Goal: Information Seeking & Learning: Learn about a topic

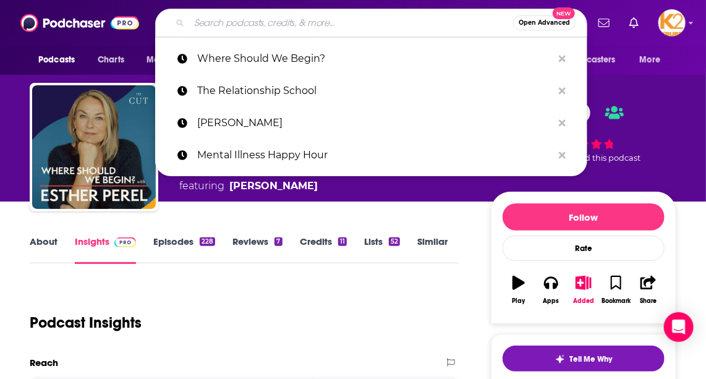
click at [313, 23] on input "Search podcasts, credits, & more..." at bounding box center [351, 23] width 324 height 20
paste input "Heart of Dating"
type input "Heart of Dating"
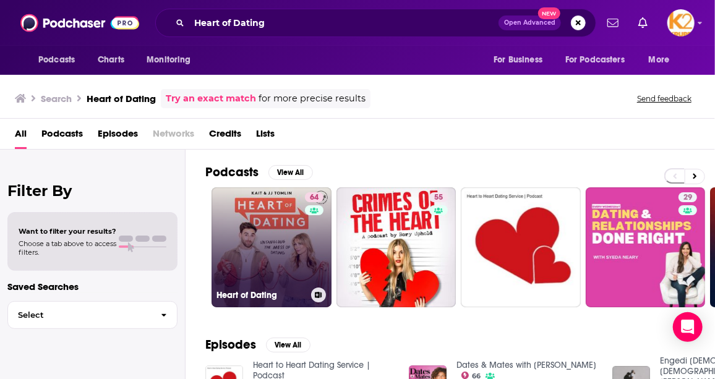
click at [247, 217] on link "64 Heart of Dating" at bounding box center [271, 247] width 120 height 120
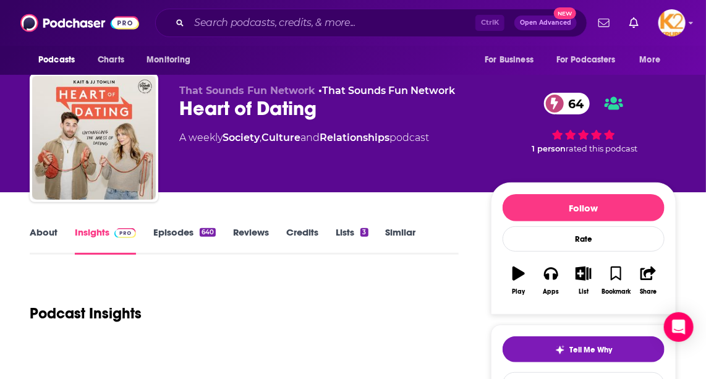
scroll to position [112, 0]
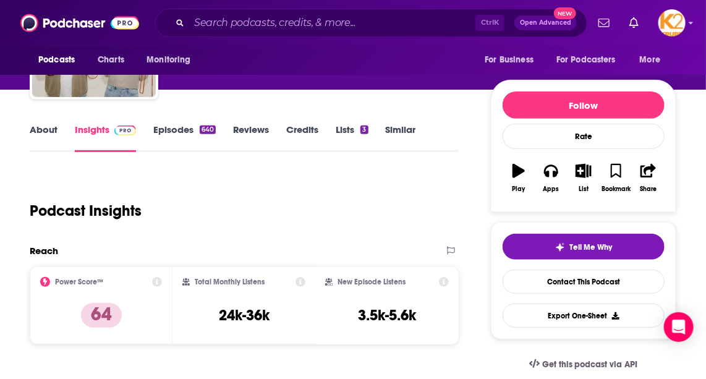
click at [48, 126] on link "About" at bounding box center [44, 138] width 28 height 28
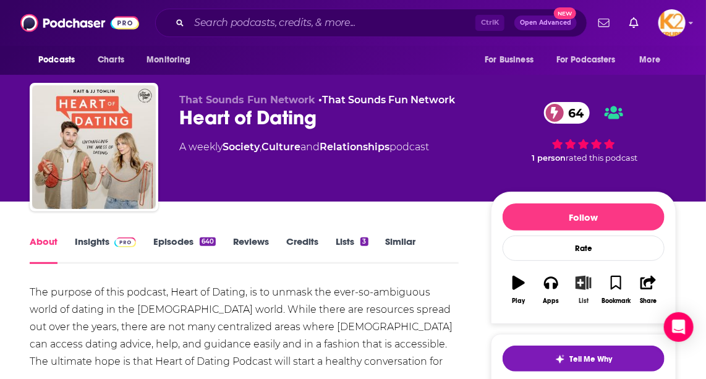
click at [575, 281] on icon "button" at bounding box center [582, 283] width 15 height 14
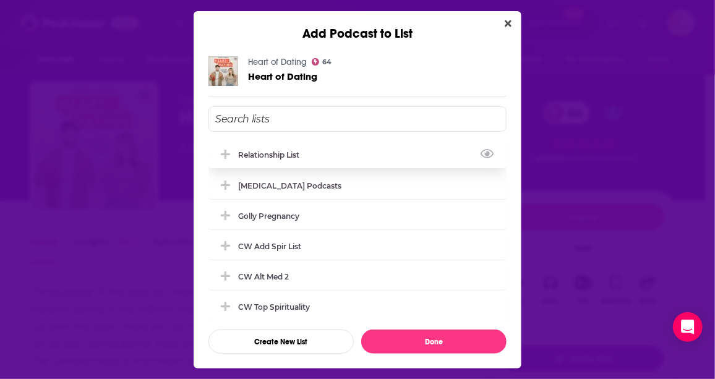
click at [323, 153] on div "Relationship List" at bounding box center [357, 154] width 298 height 27
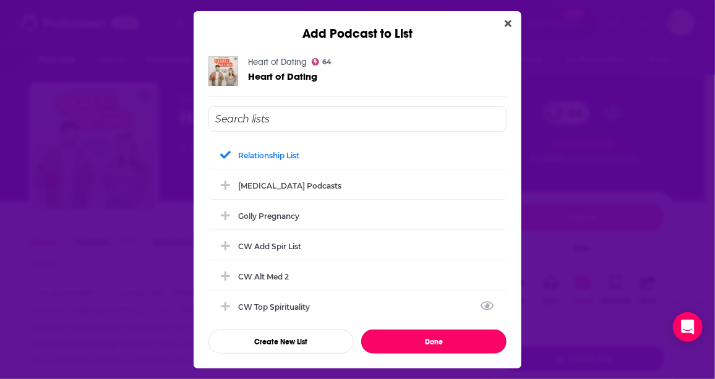
click at [417, 336] on button "Done" at bounding box center [433, 341] width 145 height 24
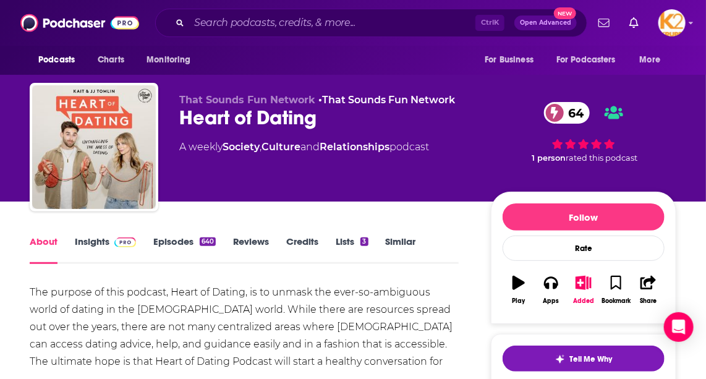
click at [98, 242] on link "Insights" at bounding box center [105, 250] width 61 height 28
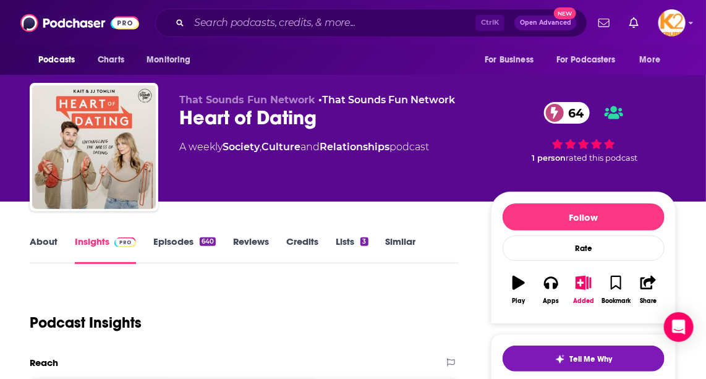
click at [38, 240] on link "About" at bounding box center [44, 250] width 28 height 28
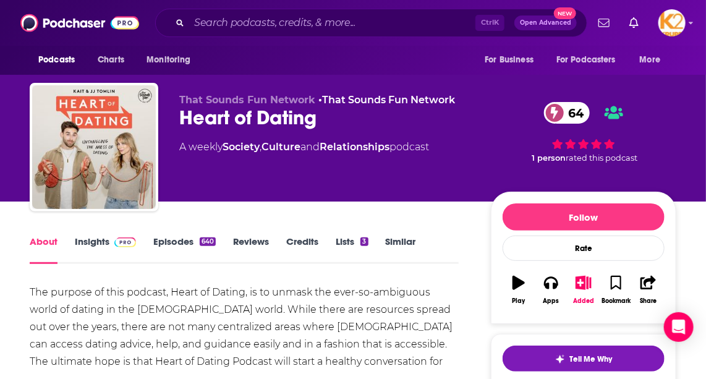
click at [53, 244] on link "About" at bounding box center [44, 250] width 28 height 28
click at [89, 241] on link "Insights" at bounding box center [105, 250] width 61 height 28
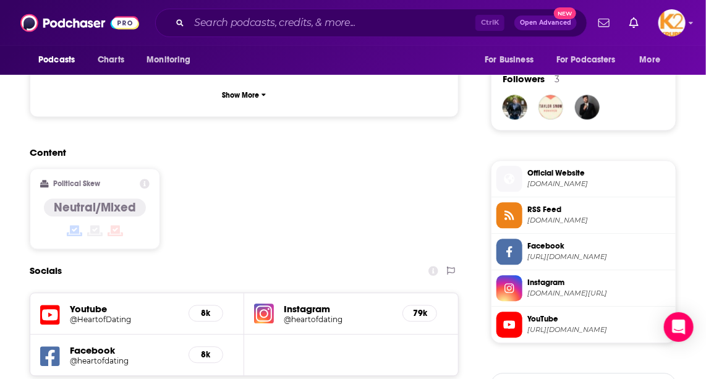
scroll to position [1011, 0]
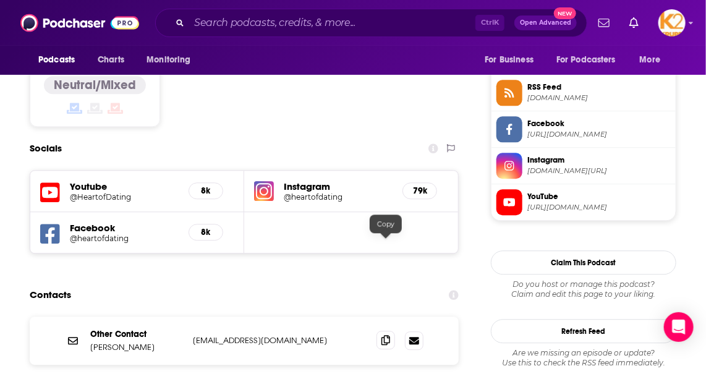
click at [388, 335] on icon at bounding box center [385, 340] width 9 height 10
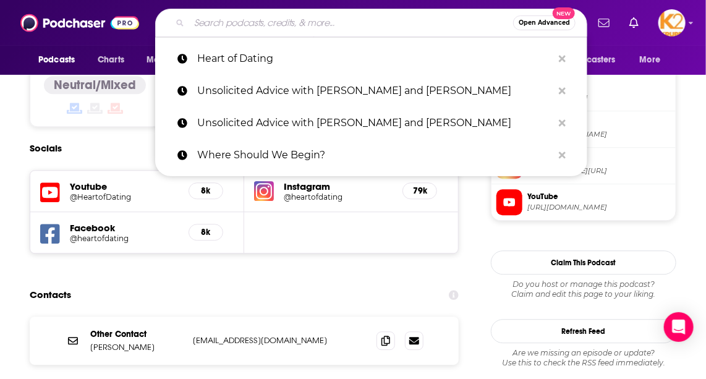
click at [308, 27] on input "Search podcasts, credits, & more..." at bounding box center [351, 23] width 324 height 20
paste input "[PERSON_NAME] on Love"
type input "[PERSON_NAME] on Love"
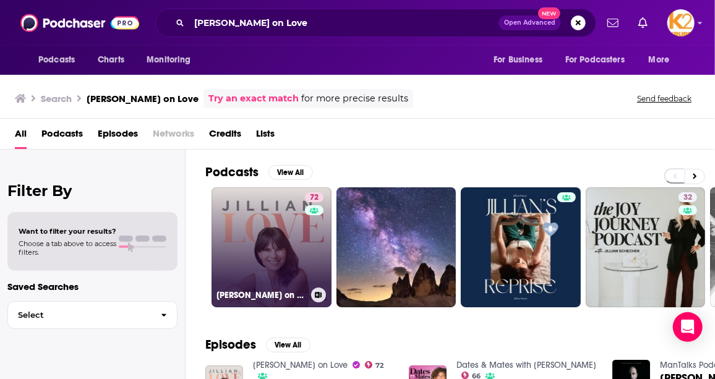
click at [248, 225] on link "72 [PERSON_NAME] on Love" at bounding box center [271, 247] width 120 height 120
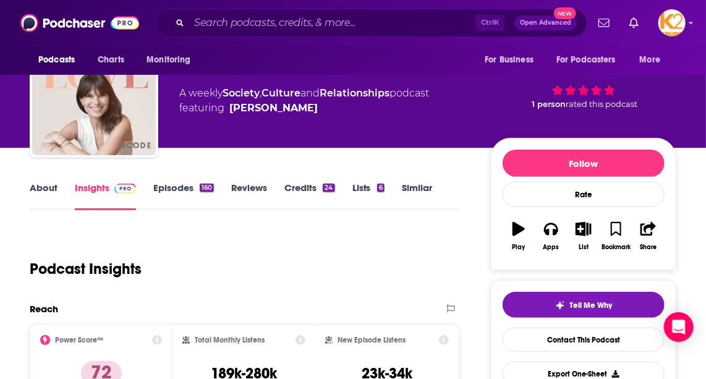
scroll to position [112, 0]
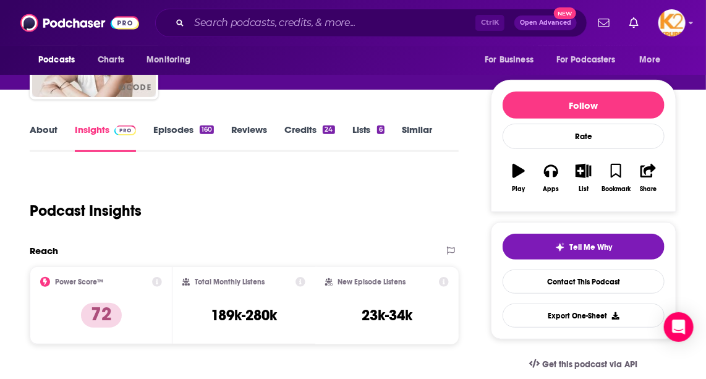
click at [53, 124] on link "About" at bounding box center [44, 138] width 28 height 28
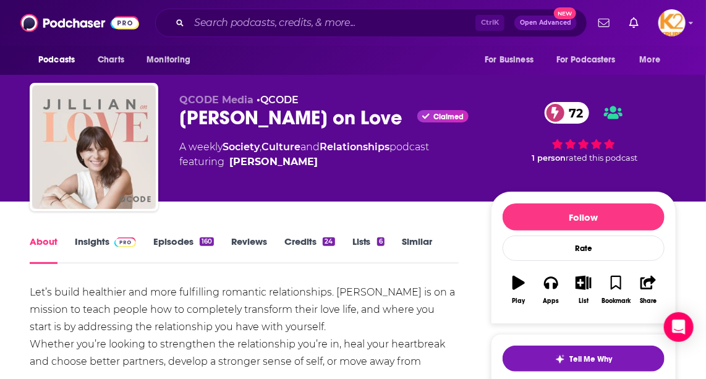
click at [92, 236] on link "Insights" at bounding box center [105, 250] width 61 height 28
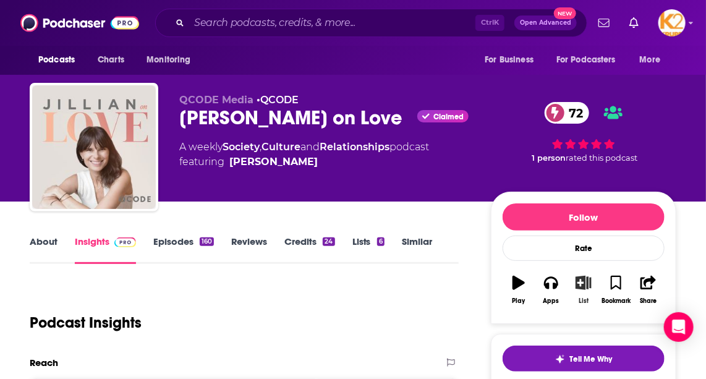
click at [587, 289] on button "List" at bounding box center [583, 290] width 32 height 45
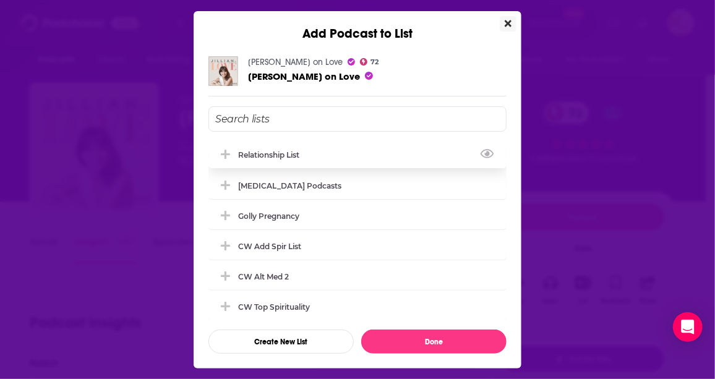
click at [231, 149] on span "Add Podcast To List" at bounding box center [225, 155] width 12 height 12
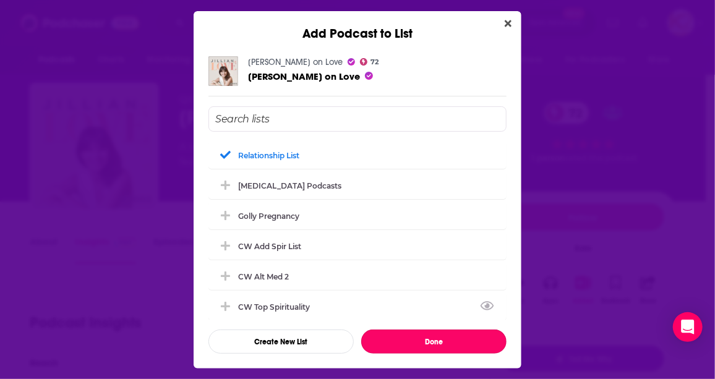
drag, startPoint x: 396, startPoint y: 346, endPoint x: 376, endPoint y: 316, distance: 35.3
click at [396, 346] on button "Done" at bounding box center [433, 341] width 145 height 24
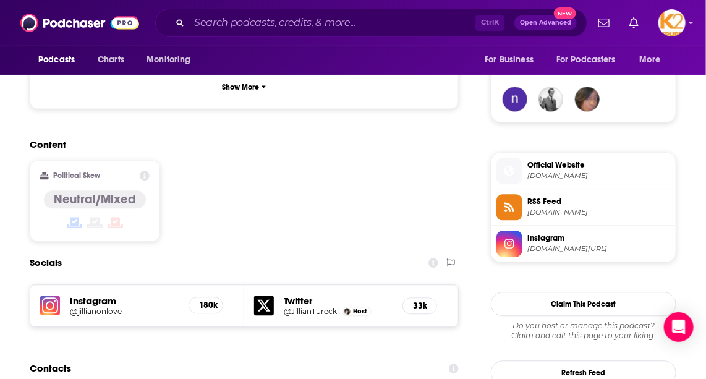
scroll to position [899, 0]
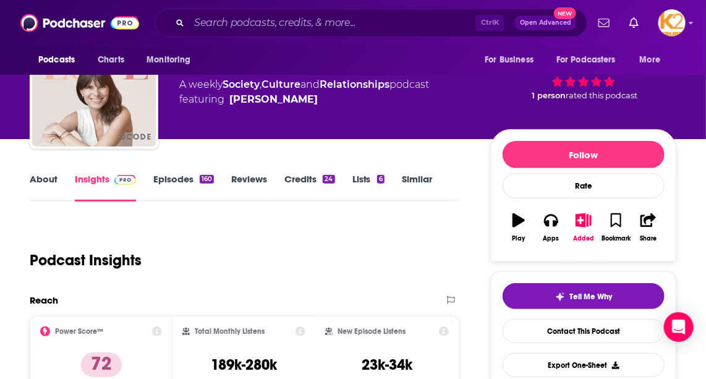
scroll to position [0, 0]
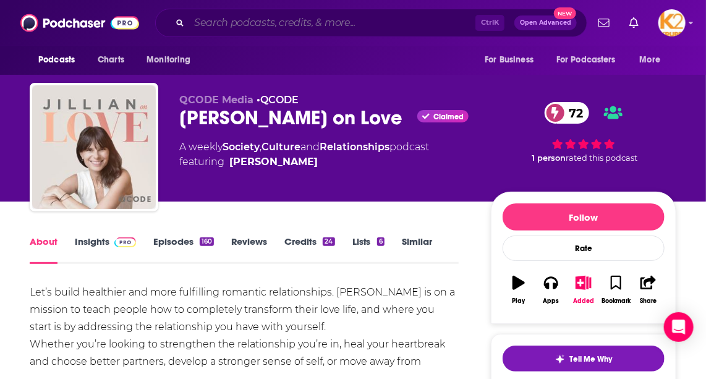
click at [292, 23] on input "Search podcasts, credits, & more..." at bounding box center [332, 23] width 286 height 20
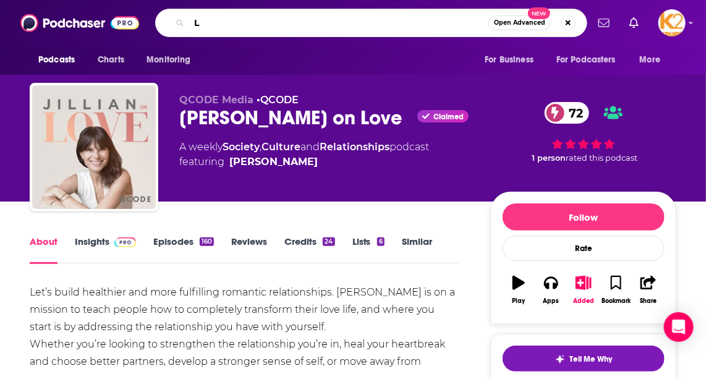
paste input "ove Life with [PERSON_NAME]"
type input "Love Life with [PERSON_NAME]"
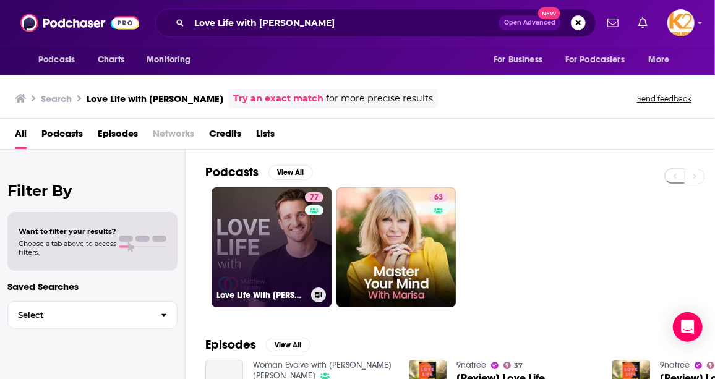
click at [262, 224] on link "77 Love Life With [PERSON_NAME]" at bounding box center [271, 247] width 120 height 120
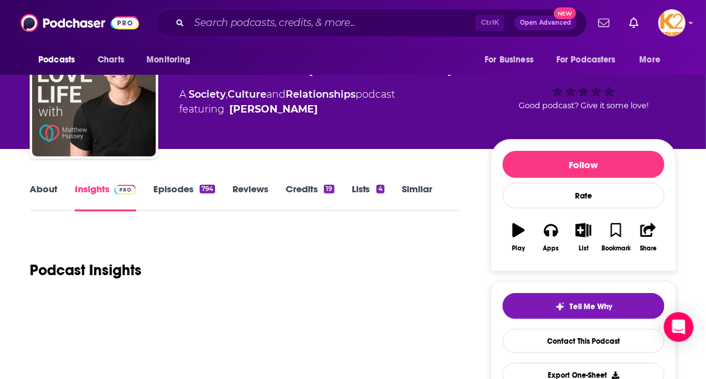
scroll to position [56, 0]
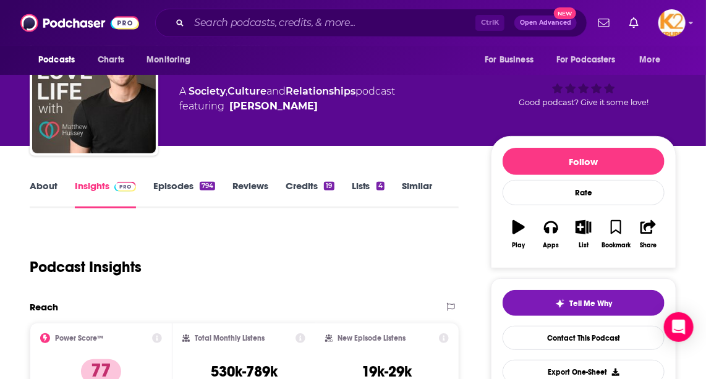
click at [45, 185] on link "About" at bounding box center [44, 194] width 28 height 28
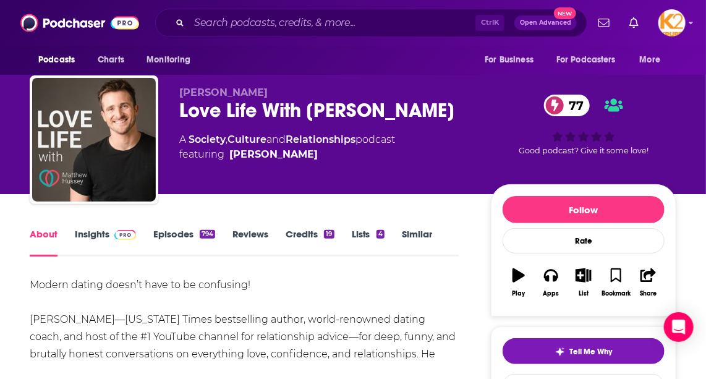
scroll to position [112, 0]
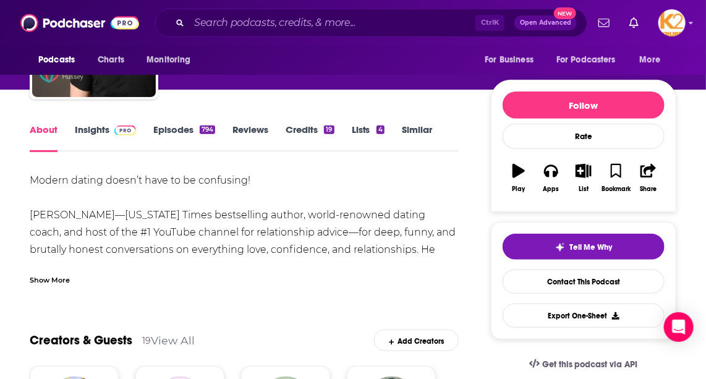
click at [91, 130] on link "Insights" at bounding box center [105, 138] width 61 height 28
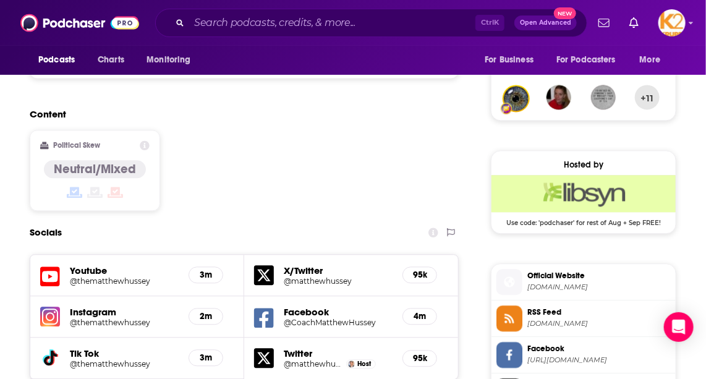
scroll to position [1124, 0]
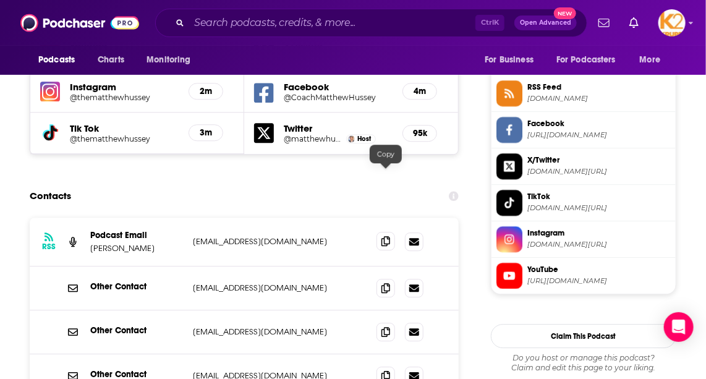
click at [387, 236] on icon at bounding box center [385, 241] width 9 height 10
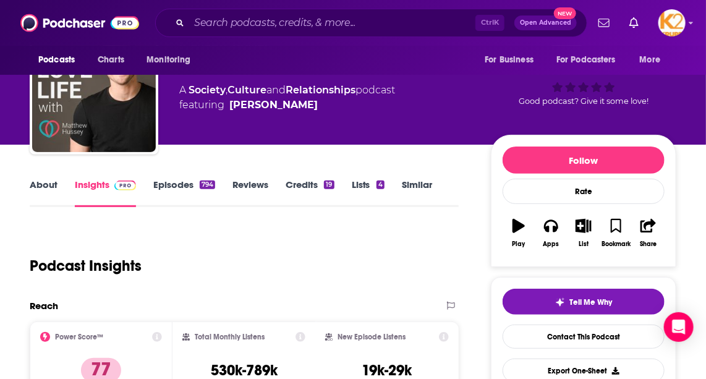
scroll to position [56, 0]
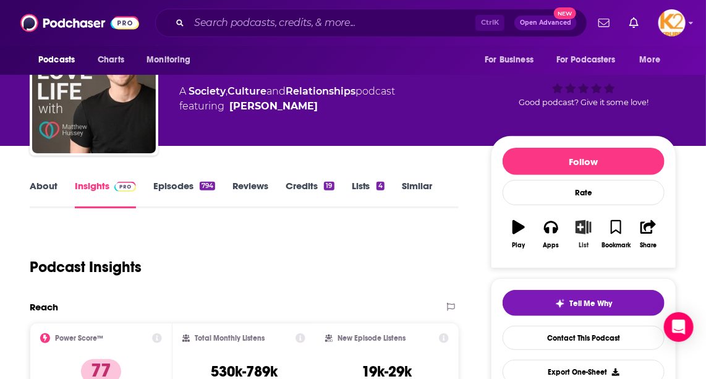
click at [585, 228] on icon "button" at bounding box center [582, 227] width 15 height 14
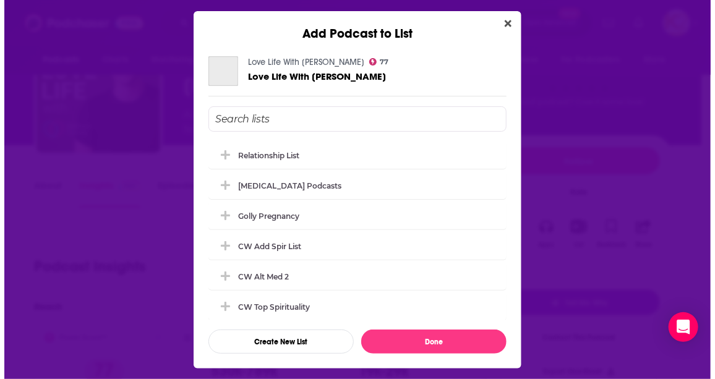
scroll to position [0, 0]
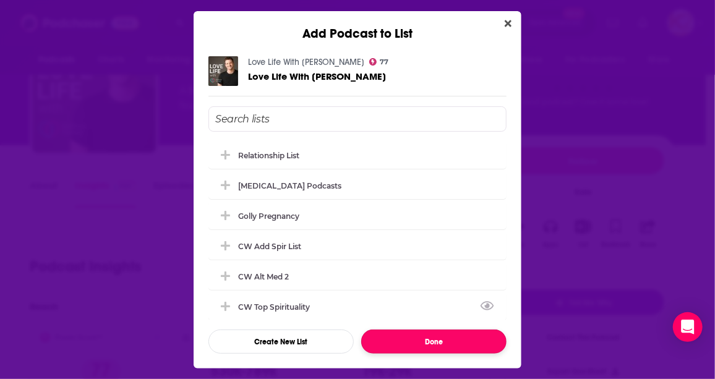
click at [467, 332] on button "Done" at bounding box center [433, 341] width 145 height 24
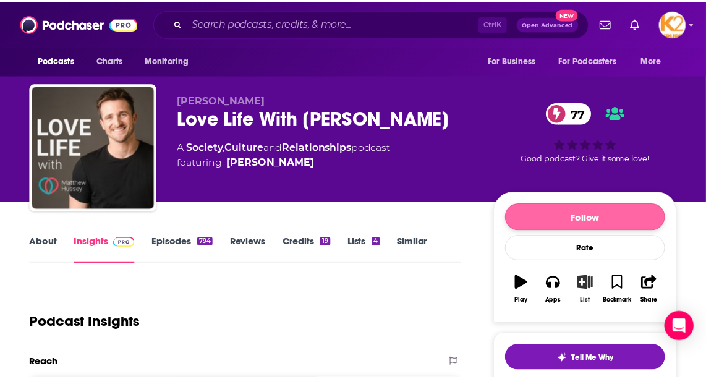
scroll to position [56, 0]
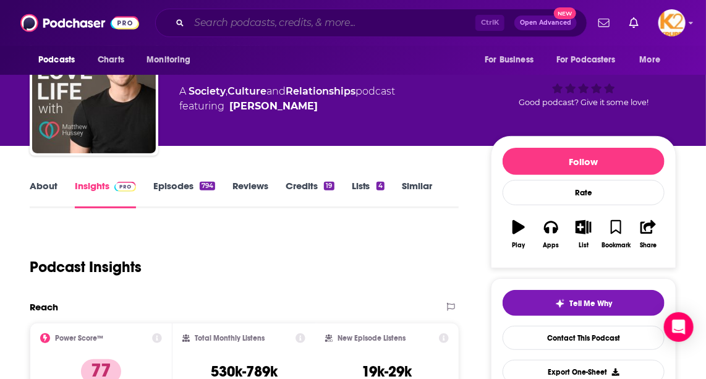
click at [297, 28] on input "Search podcasts, credits, & more..." at bounding box center [332, 23] width 286 height 20
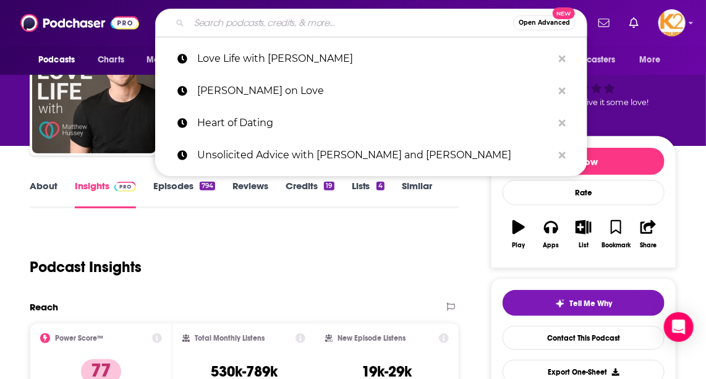
paste input "Being Her"
type input "Being Her"
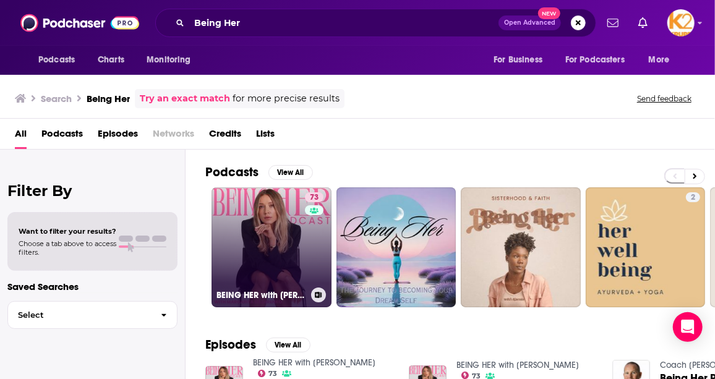
click at [240, 210] on link "73 BEING HER with [PERSON_NAME]" at bounding box center [271, 247] width 120 height 120
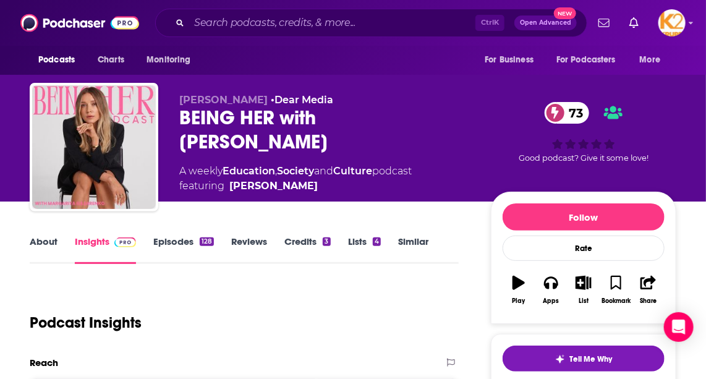
click at [41, 247] on link "About" at bounding box center [44, 250] width 28 height 28
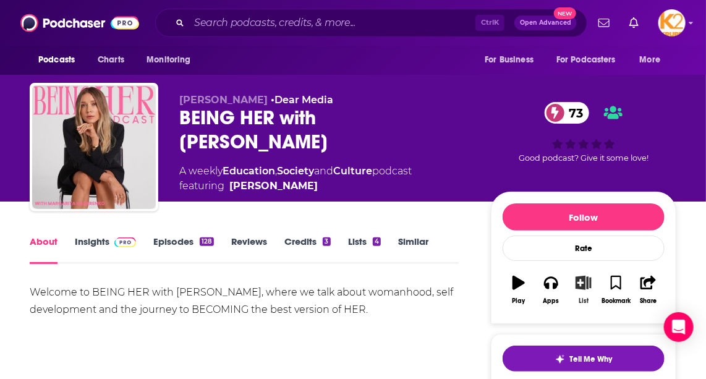
click at [580, 285] on icon "button" at bounding box center [583, 283] width 15 height 14
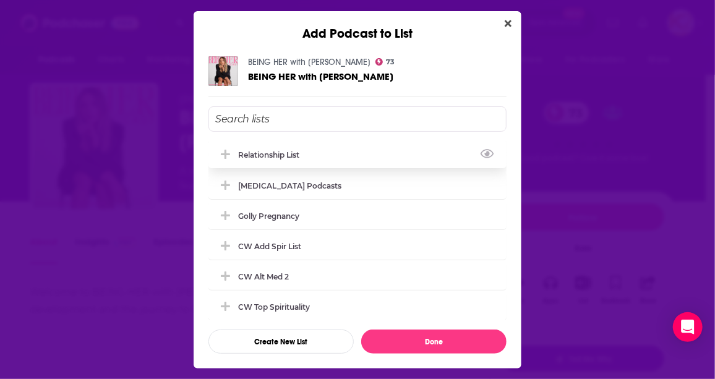
click at [328, 148] on div "Relationship List" at bounding box center [357, 154] width 298 height 27
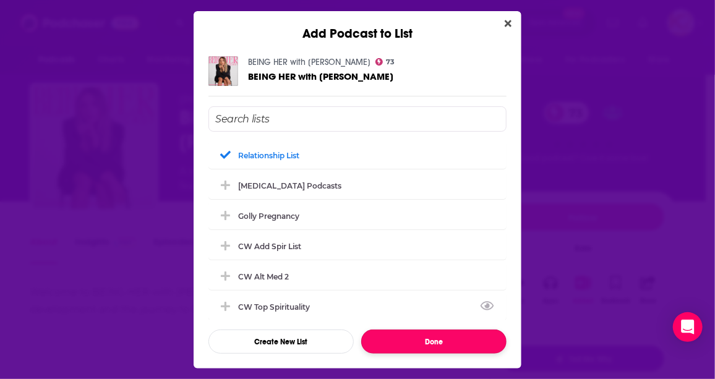
click at [401, 337] on button "Done" at bounding box center [433, 341] width 145 height 24
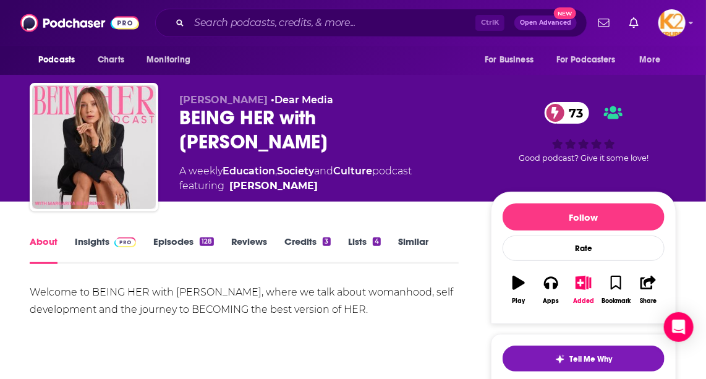
click at [94, 241] on link "Insights" at bounding box center [105, 250] width 61 height 28
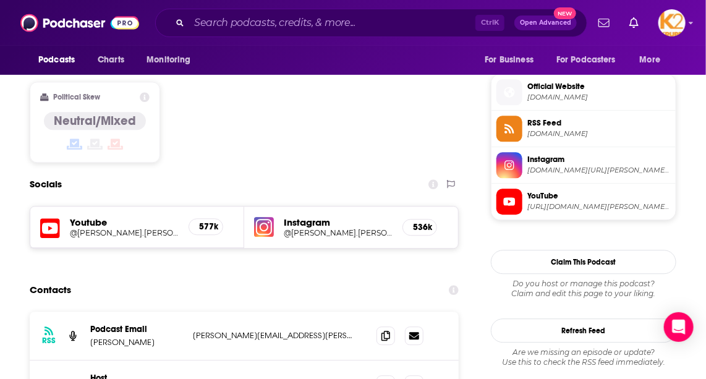
scroll to position [1068, 0]
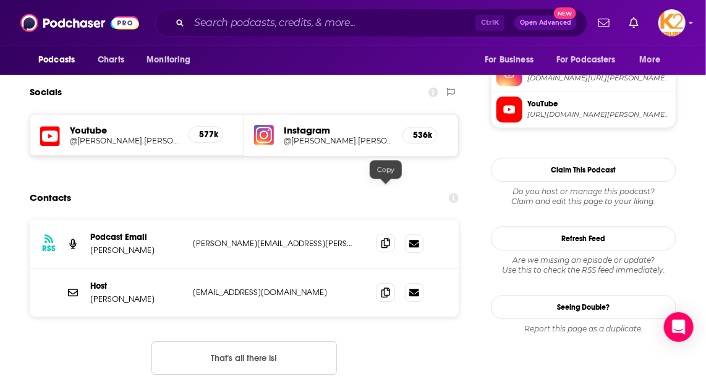
click at [385, 238] on icon at bounding box center [385, 243] width 9 height 10
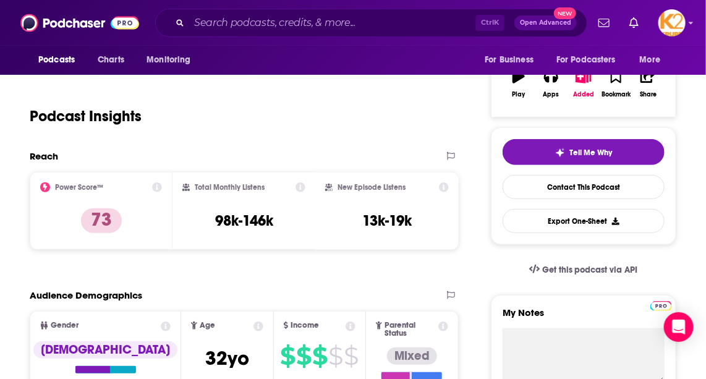
scroll to position [0, 0]
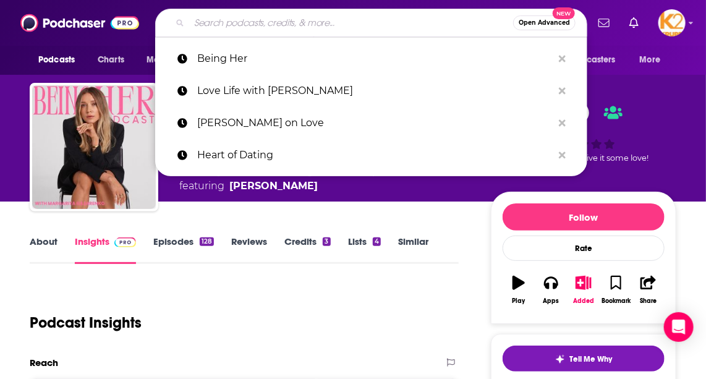
click at [331, 23] on input "Search podcasts, credits, & more..." at bounding box center [351, 23] width 324 height 20
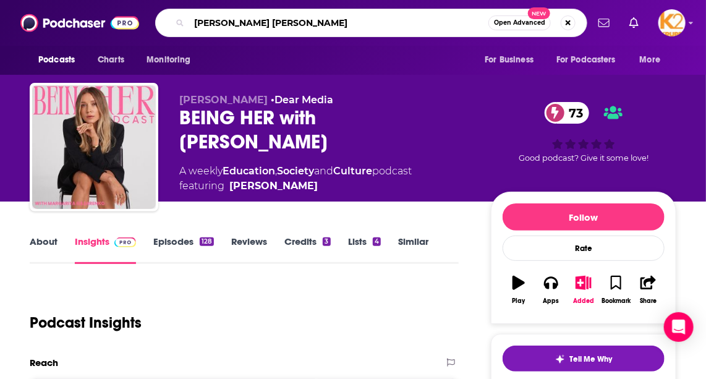
type input "[PERSON_NAME]"
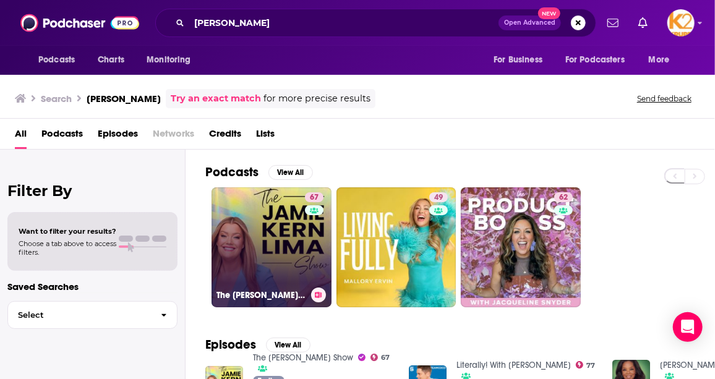
click at [265, 246] on link "67 The [PERSON_NAME] Show" at bounding box center [271, 247] width 120 height 120
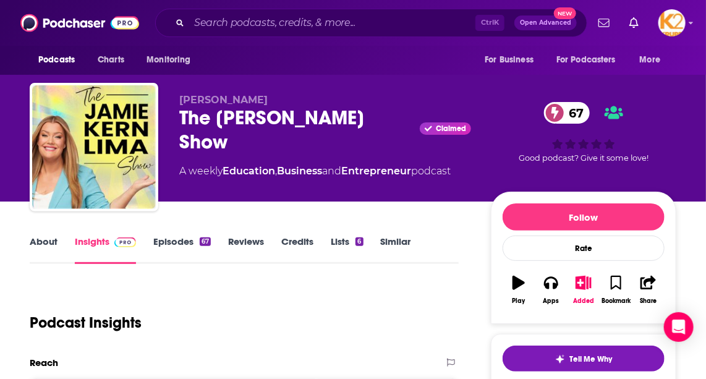
click at [41, 245] on link "About" at bounding box center [44, 250] width 28 height 28
